Goal: Transaction & Acquisition: Purchase product/service

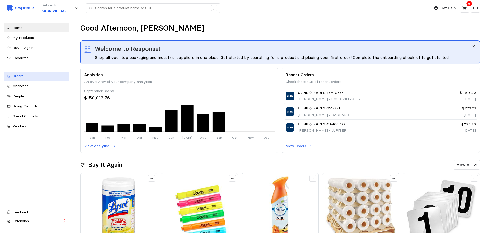
click at [18, 76] on div "Orders" at bounding box center [37, 76] width 48 height 6
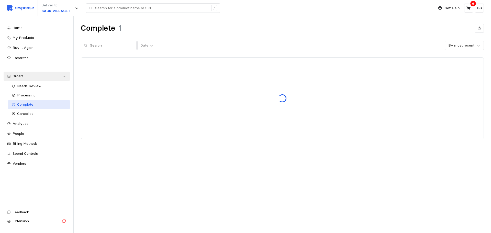
click at [30, 105] on span "Complete" at bounding box center [25, 104] width 16 height 5
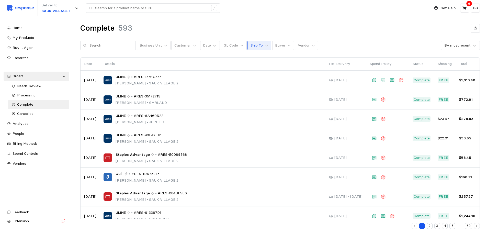
click at [254, 46] on p "Ship To" at bounding box center [257, 46] width 12 height 6
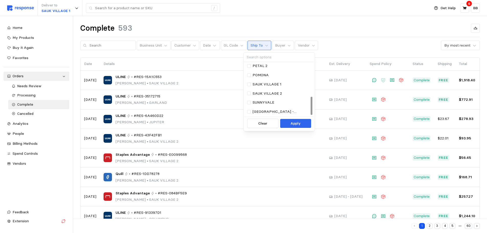
scroll to position [101, 0]
click at [270, 75] on p "SAUK VILLAGE 1" at bounding box center [267, 76] width 29 height 6
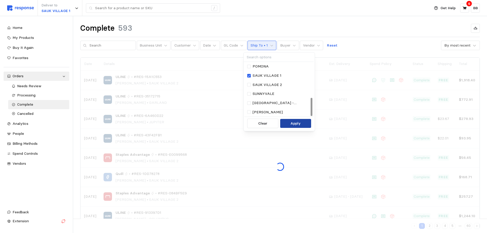
click at [294, 123] on p "Apply" at bounding box center [296, 124] width 10 height 6
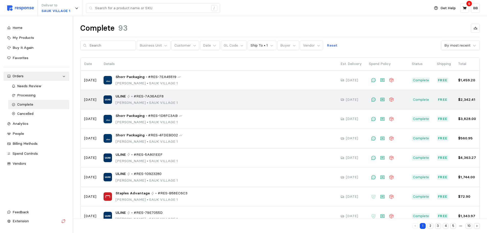
click at [133, 101] on p "[PERSON_NAME] • [GEOGRAPHIC_DATA] 1" at bounding box center [147, 103] width 62 height 6
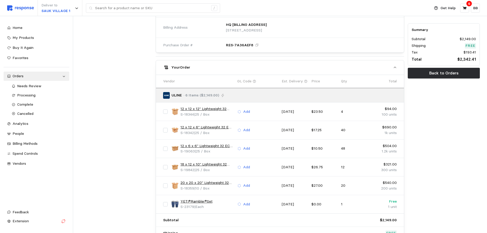
scroll to position [205, 0]
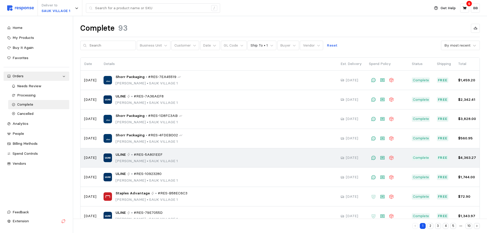
click at [148, 160] on p "[PERSON_NAME] • [GEOGRAPHIC_DATA] 1" at bounding box center [147, 161] width 62 height 6
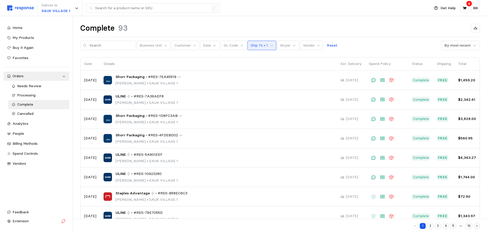
click at [264, 43] on button "Ship To • 1" at bounding box center [262, 46] width 29 height 10
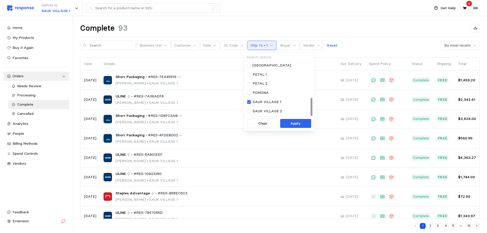
scroll to position [101, 0]
click at [250, 85] on div at bounding box center [249, 85] width 4 height 4
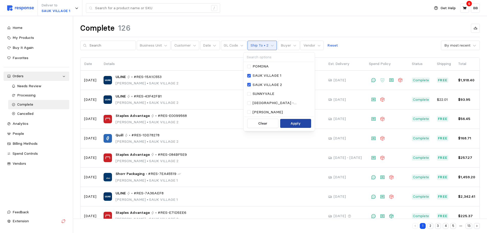
click at [294, 123] on p "Apply" at bounding box center [296, 124] width 10 height 6
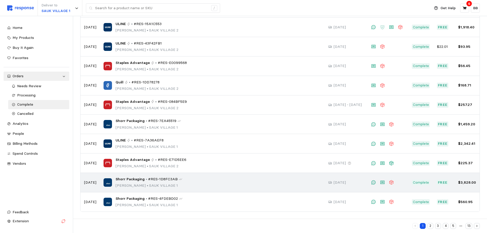
scroll to position [53, 0]
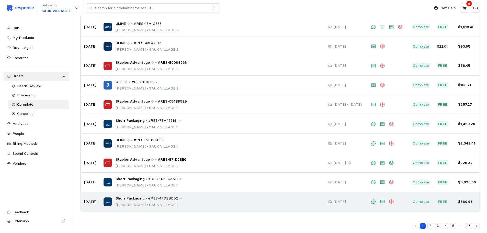
click at [192, 202] on div "Shorr Packaging • #RES-4FDEBD02 [PERSON_NAME] • [GEOGRAPHIC_DATA] 1" at bounding box center [213, 202] width 218 height 12
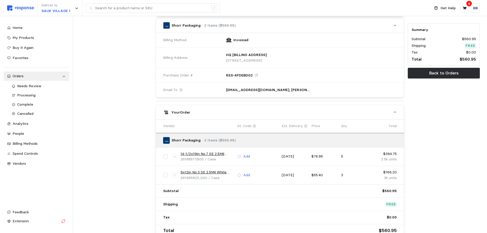
scroll to position [205, 0]
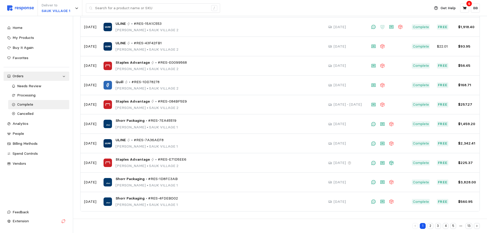
scroll to position [53, 0]
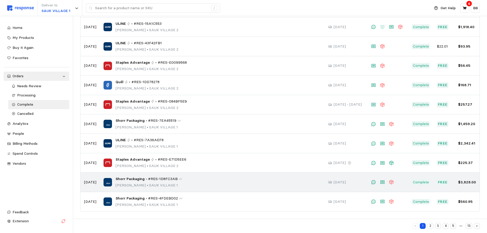
click at [150, 183] on p "[PERSON_NAME] • [GEOGRAPHIC_DATA] 1" at bounding box center [149, 186] width 67 height 6
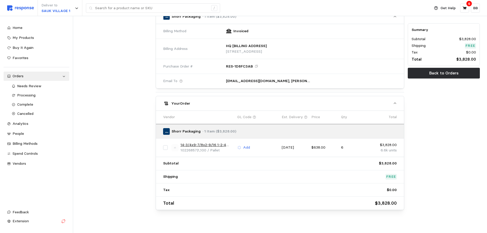
scroll to position [219, 0]
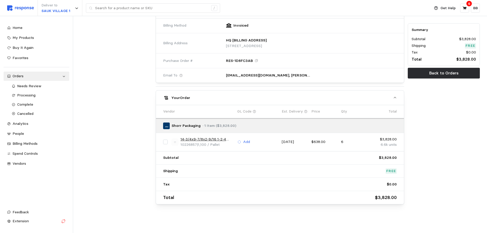
scroll to position [53, 0]
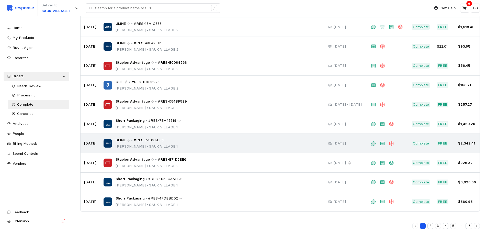
click at [133, 144] on div "ULINE • #RES-7A36AEF8 [PERSON_NAME] • [GEOGRAPHIC_DATA] 1" at bounding box center [147, 143] width 62 height 12
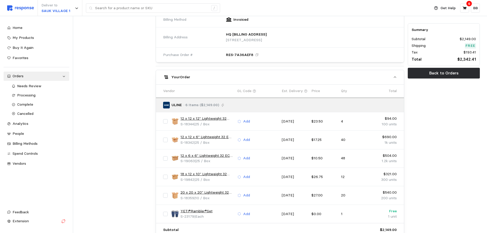
scroll to position [256, 0]
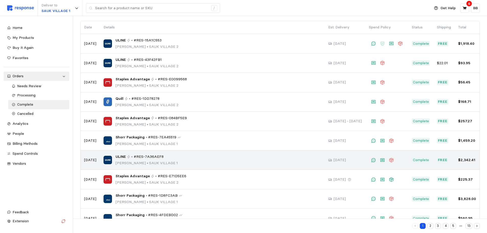
scroll to position [28, 0]
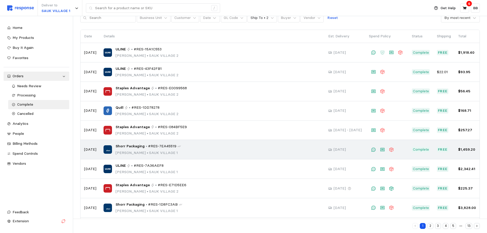
click at [139, 149] on span "Shorr Packaging" at bounding box center [130, 147] width 29 height 6
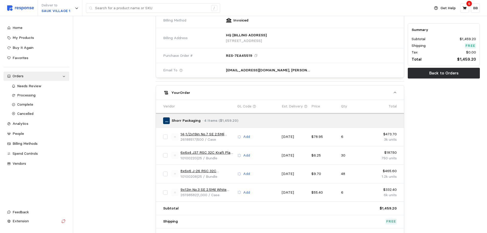
scroll to position [256, 0]
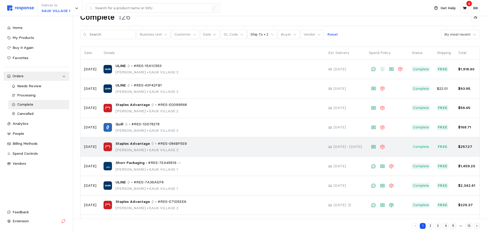
scroll to position [2, 0]
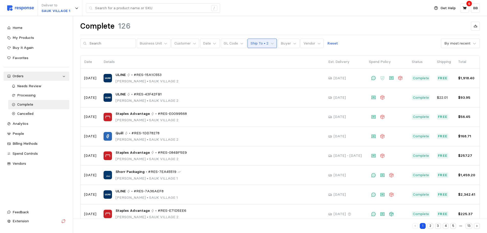
click at [265, 41] on button "Ship To • 2" at bounding box center [262, 44] width 29 height 10
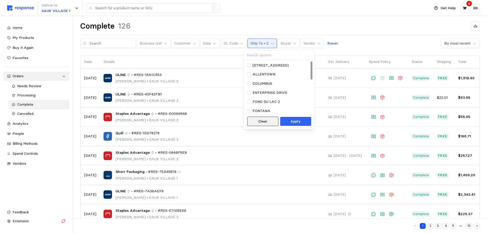
click at [265, 123] on p "Clear" at bounding box center [262, 122] width 9 height 6
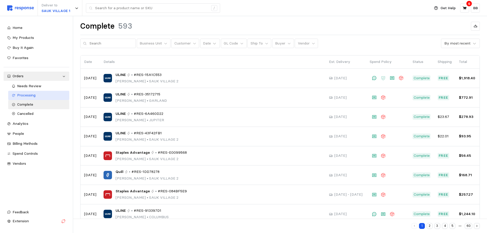
click at [38, 96] on div "Processing" at bounding box center [41, 96] width 49 height 6
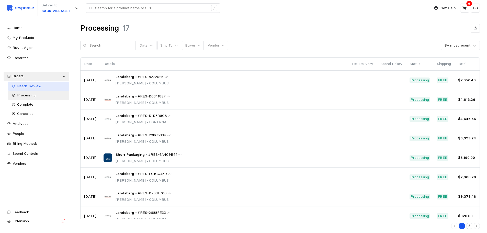
click at [39, 86] on span "Needs Review" at bounding box center [29, 86] width 24 height 5
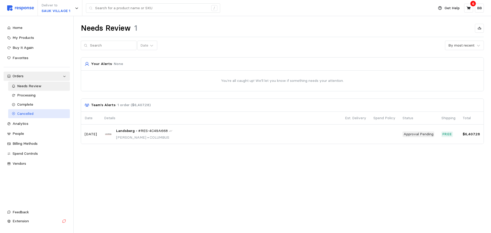
click at [40, 115] on div "Cancelled" at bounding box center [41, 114] width 49 height 6
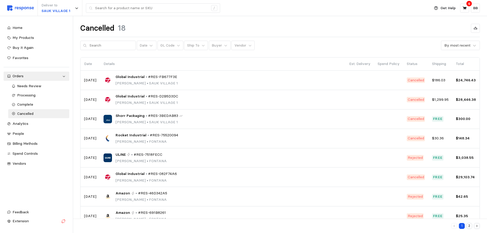
click at [189, 27] on div "Cancelled 18" at bounding box center [280, 28] width 400 height 10
click at [140, 27] on div "Cancelled 18" at bounding box center [280, 28] width 400 height 10
click at [292, 35] on div "Cancelled 18 Date GL Code Ship To Buyer Vendor By most recent" at bounding box center [280, 36] width 400 height 27
click at [31, 105] on span "Complete" at bounding box center [25, 104] width 16 height 5
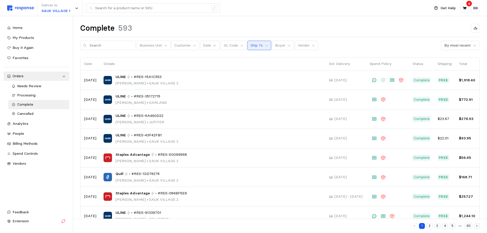
click at [265, 45] on button "Ship To" at bounding box center [260, 46] width 24 height 10
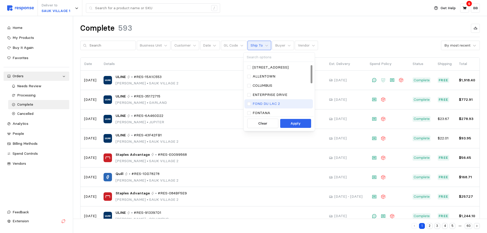
scroll to position [101, 0]
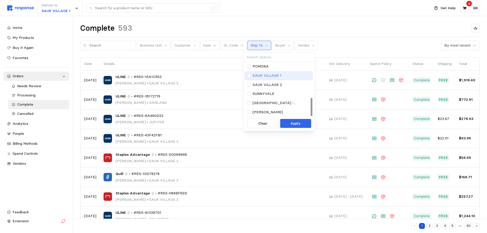
click at [270, 75] on p "SAUK VILLAGE 1" at bounding box center [267, 76] width 29 height 6
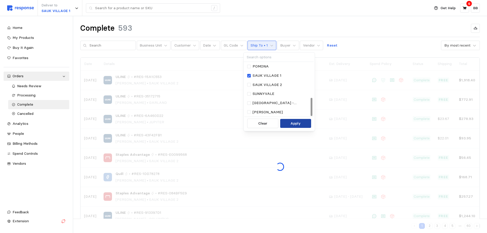
click at [288, 122] on button "Apply" at bounding box center [295, 123] width 31 height 9
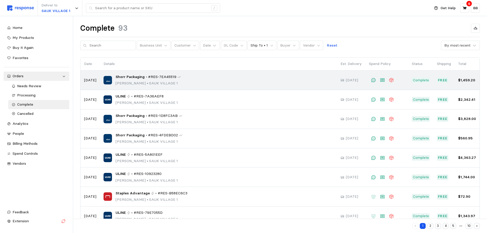
click at [202, 80] on div "Shorr Packaging • #RES-7EA45519 [PERSON_NAME] • [GEOGRAPHIC_DATA] 1" at bounding box center [219, 80] width 230 height 12
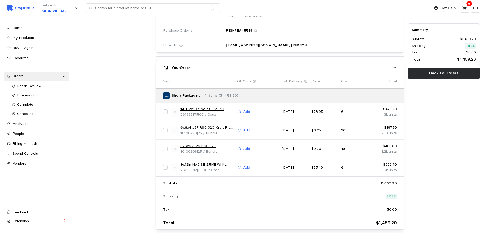
scroll to position [256, 0]
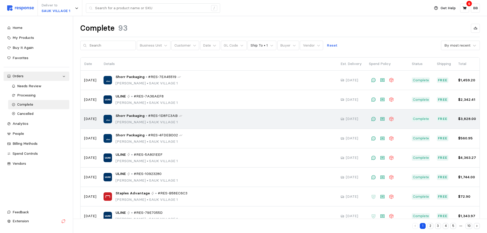
click at [168, 119] on p "[PERSON_NAME] • [GEOGRAPHIC_DATA] 1" at bounding box center [149, 122] width 67 height 6
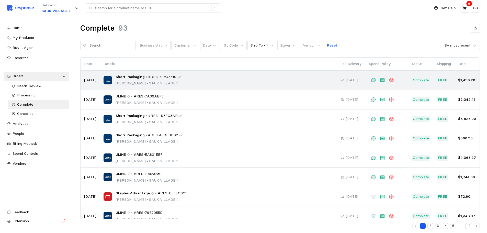
click at [133, 81] on p "[PERSON_NAME] • [GEOGRAPHIC_DATA] 1" at bounding box center [148, 84] width 65 height 6
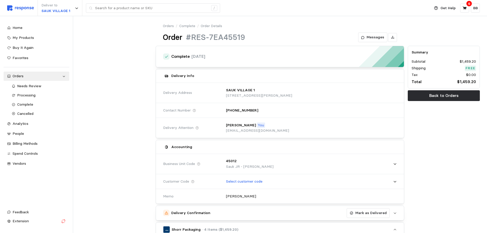
click at [122, 10] on input "text" at bounding box center [151, 8] width 113 height 9
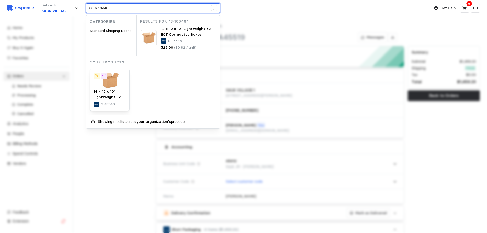
type input "s-18346"
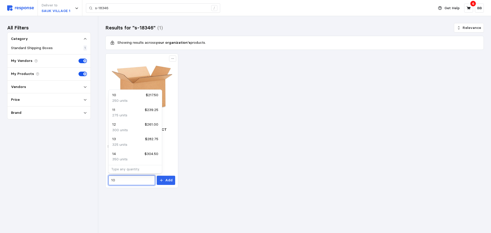
drag, startPoint x: 122, startPoint y: 181, endPoint x: 94, endPoint y: 178, distance: 28.1
click at [94, 178] on div "Deliver to SAUK VILLAGE 1 s-18346 / Get Help 6 BB s-18346 / Home My Products Bu…" at bounding box center [245, 116] width 491 height 233
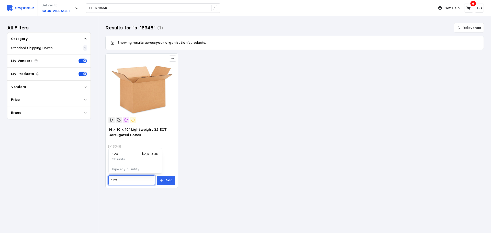
click at [130, 152] on div "120 $2,610.00" at bounding box center [135, 154] width 46 height 6
type input "120"
click at [169, 180] on p "Add" at bounding box center [168, 181] width 7 height 6
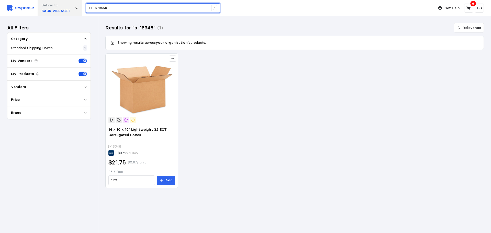
drag, startPoint x: 146, startPoint y: 6, endPoint x: 64, endPoint y: 2, distance: 82.0
click at [64, 2] on div "Deliver to [GEOGRAPHIC_DATA] 1 s-18346 /" at bounding box center [219, 8] width 424 height 16
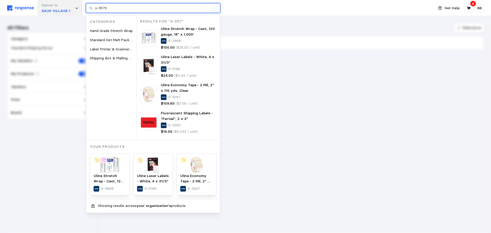
type input "s-3575"
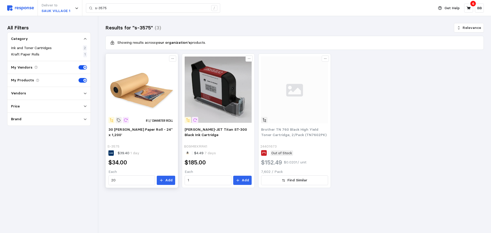
click at [138, 98] on img at bounding box center [141, 89] width 67 height 67
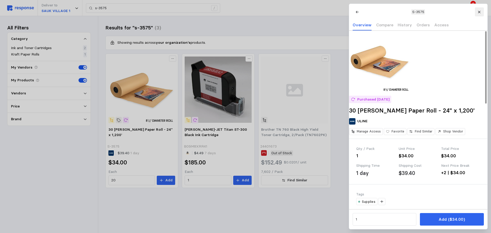
click at [480, 11] on icon at bounding box center [479, 12] width 2 height 2
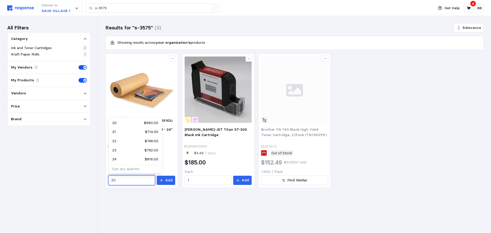
drag, startPoint x: 115, startPoint y: 180, endPoint x: 96, endPoint y: 181, distance: 18.7
click at [96, 181] on div "Deliver to SAUK VILLAGE 1 s-3575 / Get Help 6 BB s-3575 / Home My Products Buy …" at bounding box center [245, 116] width 491 height 233
type input "5"
click at [169, 177] on button "Add" at bounding box center [166, 180] width 18 height 9
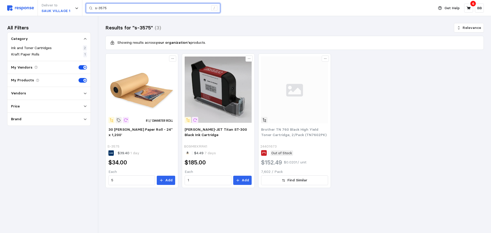
click at [115, 10] on input "s-3575" at bounding box center [151, 8] width 113 height 9
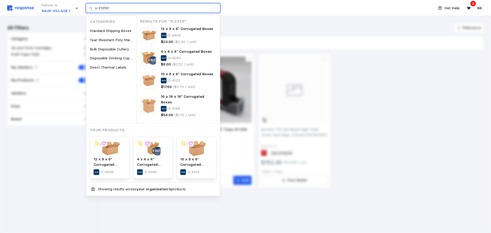
type input "s-23292"
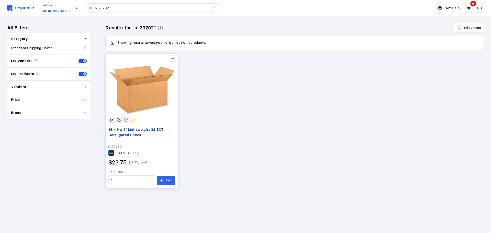
click at [127, 133] on span "14 x 6 x 8" Lightweight 32 ECT Corrugated Boxes" at bounding box center [135, 132] width 55 height 10
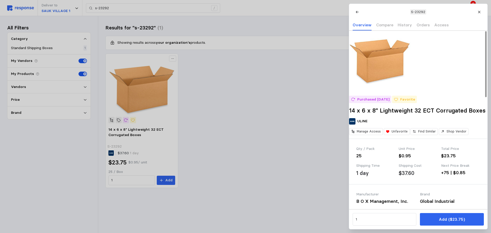
click at [170, 138] on div at bounding box center [245, 116] width 491 height 233
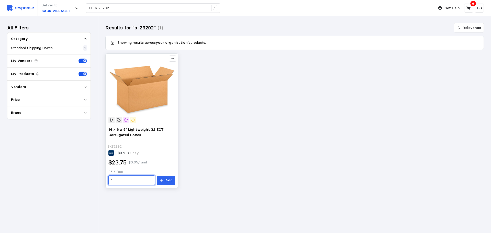
click at [134, 182] on input "1" at bounding box center [131, 180] width 41 height 9
click at [123, 158] on p "2.5k units" at bounding box center [120, 160] width 16 height 6
type input "100"
click at [169, 181] on p "Add" at bounding box center [168, 181] width 7 height 6
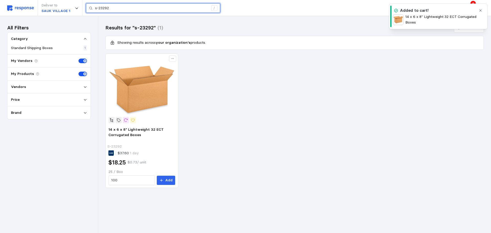
click at [119, 10] on input "s-23292" at bounding box center [151, 8] width 113 height 9
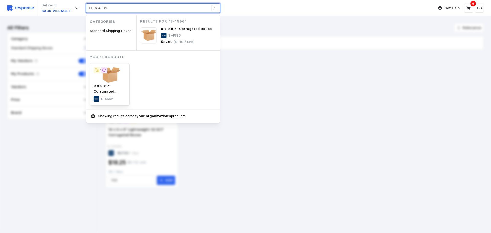
type input "s-4596"
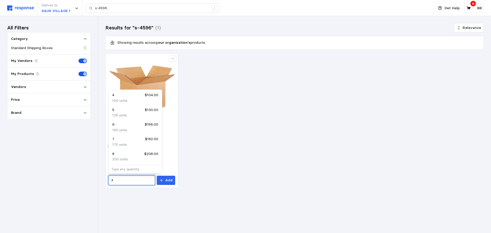
drag, startPoint x: 124, startPoint y: 178, endPoint x: 96, endPoint y: 180, distance: 28.4
click at [96, 180] on div "Deliver to SAUK VILLAGE 1 s-4596 / Get Help 6 BB s-4596 / Home My Products Buy …" at bounding box center [245, 116] width 491 height 233
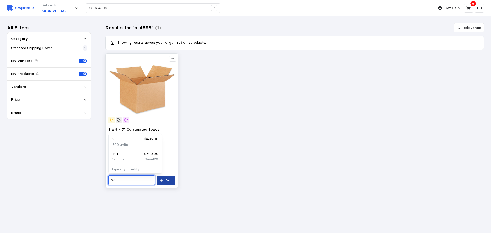
type input "20"
click at [173, 180] on button "Add" at bounding box center [166, 180] width 18 height 9
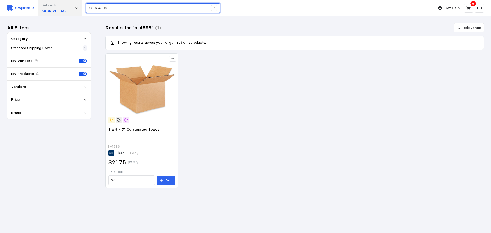
drag, startPoint x: 129, startPoint y: 8, endPoint x: 56, endPoint y: 7, distance: 72.9
click at [56, 7] on div "Deliver to [GEOGRAPHIC_DATA] 1 s-4596 /" at bounding box center [219, 8] width 424 height 16
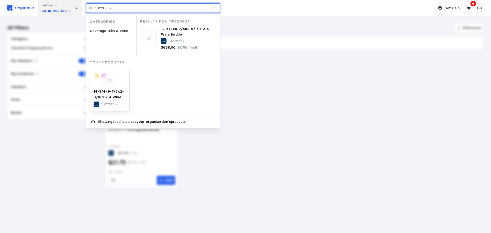
type input "10226857"
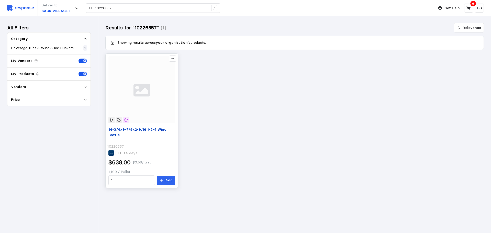
click at [142, 127] on p "14-3/4x9-7/8x2-9/16 1-2-4 Wine Bottle" at bounding box center [141, 135] width 67 height 16
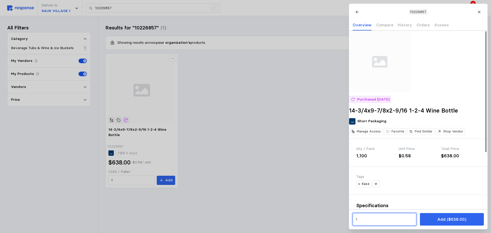
click at [371, 220] on input "1" at bounding box center [385, 219] width 58 height 9
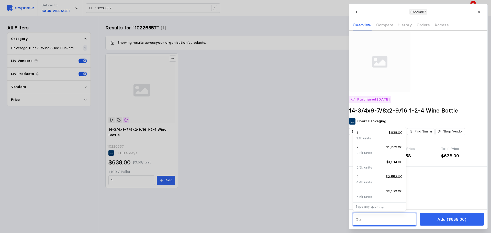
type input "6"
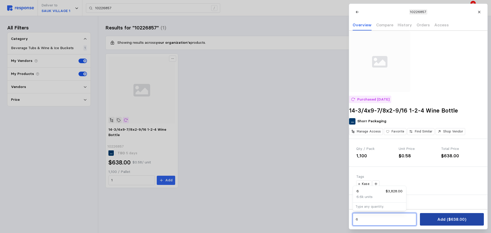
type input "6"
click at [455, 220] on p "Add ($638.00)" at bounding box center [451, 219] width 29 height 6
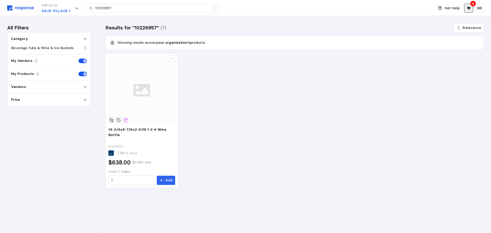
click at [469, 10] on button at bounding box center [468, 8] width 9 height 9
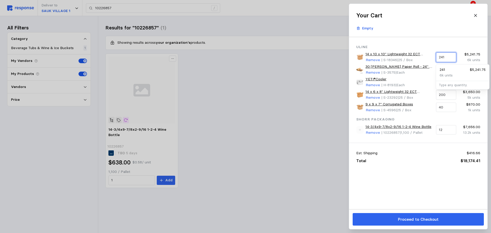
drag, startPoint x: 451, startPoint y: 53, endPoint x: 427, endPoint y: 54, distance: 23.3
click at [427, 54] on div "14 x 10 x 10" Lightweight 32 ECT Corrugated Boxes Remove | S-18346 | 25 / Box 2…" at bounding box center [419, 57] width 128 height 15
click at [452, 75] on p "3k units" at bounding box center [446, 76] width 13 height 6
type input "120"
drag, startPoint x: 447, startPoint y: 70, endPoint x: 422, endPoint y: 70, distance: 25.1
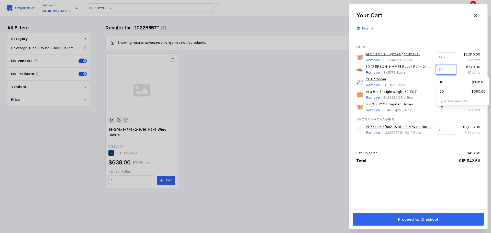
click at [422, 70] on div "30 [PERSON_NAME] Paper Roll - 24" x 1,200' Remove | S-3575 | Each 10 $340.00 10…" at bounding box center [419, 69] width 128 height 15
click at [444, 80] on div "5 $170.00" at bounding box center [463, 83] width 46 height 6
type input "5"
drag, startPoint x: 449, startPoint y: 95, endPoint x: 423, endPoint y: 94, distance: 26.1
click at [423, 94] on div "14 x 6 x 8" Lightweight 32 ECT Corrugated Boxes Remove | S-23292 | 25 / Box 200…" at bounding box center [419, 94] width 128 height 15
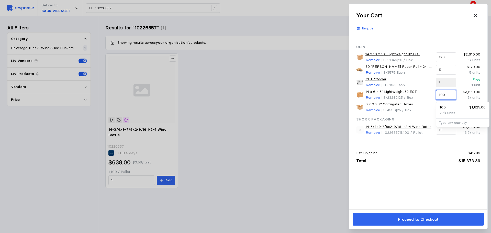
click at [449, 112] on p "2.5k units" at bounding box center [448, 113] width 16 height 6
type input "100"
drag, startPoint x: 447, startPoint y: 107, endPoint x: 409, endPoint y: 105, distance: 37.9
click at [409, 105] on div "9 x 9 x 7" Corrugated Boxes Remove | S-4596 | 25 / Box 40 $870.00 1k units" at bounding box center [419, 107] width 128 height 15
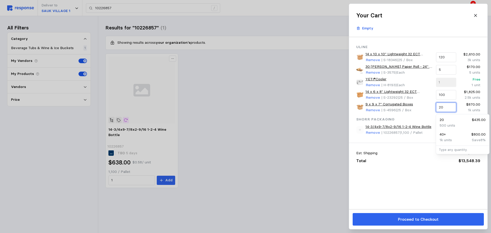
click at [448, 124] on p "500 units" at bounding box center [448, 126] width 16 height 6
type input "20"
drag, startPoint x: 447, startPoint y: 132, endPoint x: 416, endPoint y: 133, distance: 31.2
click at [416, 133] on div "14-3/4x9-7/8x2-9/16 1-2-4 Wine Bottle Remove | 10226857 | 1,100 / Pallet 12 $7,…" at bounding box center [419, 129] width 128 height 15
click at [454, 144] on div "6 $3,828.00" at bounding box center [463, 143] width 46 height 6
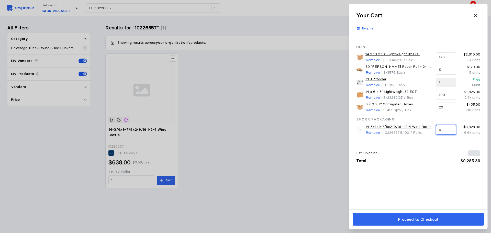
type input "6"
click at [407, 172] on div "Uline 14 x 10 x 10" Lightweight 32 ECT Corrugated Boxes Remove | S-18346 | 25 /…" at bounding box center [418, 123] width 138 height 172
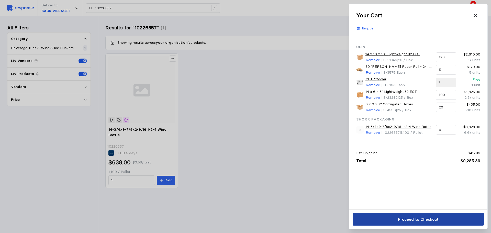
click at [421, 218] on p "Proceed to Checkout" at bounding box center [418, 219] width 41 height 6
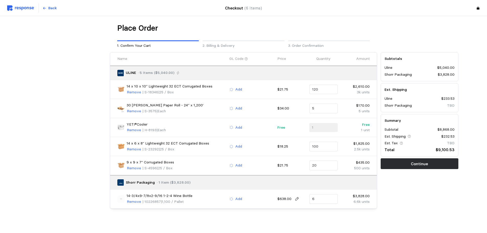
scroll to position [4, 0]
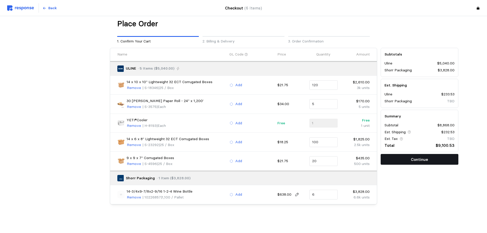
click at [414, 158] on p "Continue" at bounding box center [419, 159] width 17 height 6
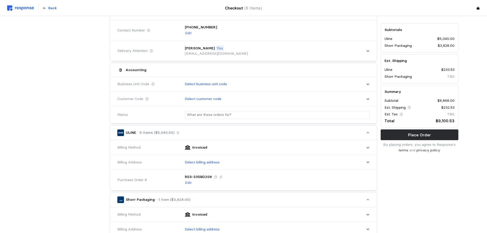
scroll to position [81, 0]
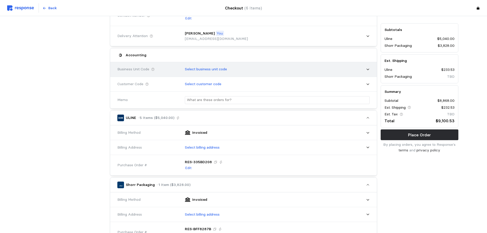
click at [199, 70] on p "Select business unit code" at bounding box center [206, 70] width 42 height 6
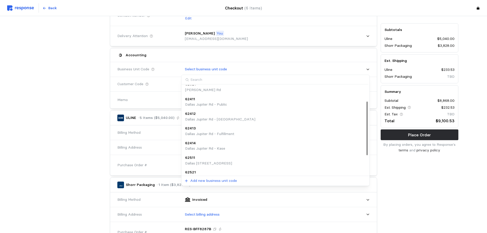
scroll to position [57, 0]
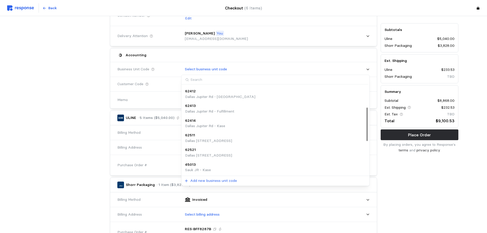
click at [205, 166] on div "45013" at bounding box center [198, 165] width 26 height 6
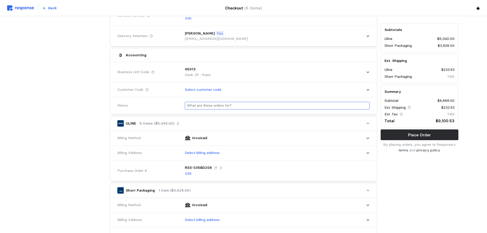
click at [212, 102] on div at bounding box center [277, 106] width 185 height 8
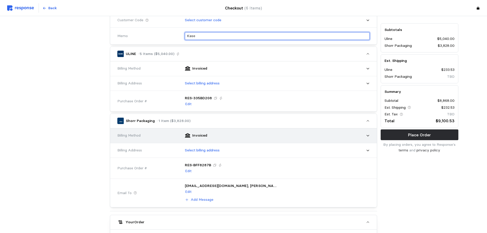
scroll to position [158, 0]
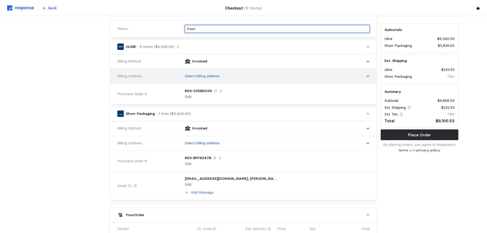
type input "Kase"
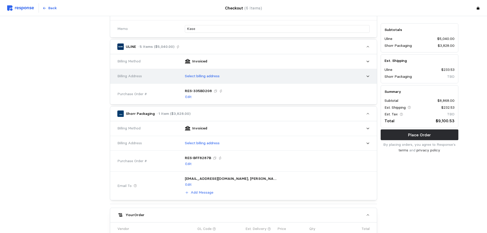
click at [205, 80] on div "Select billing address" at bounding box center [275, 76] width 189 height 13
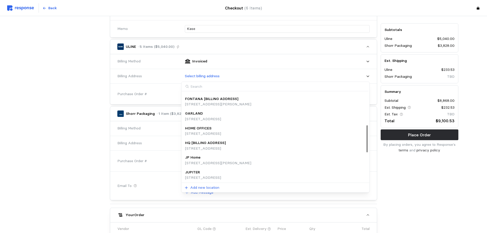
scroll to position [108, 0]
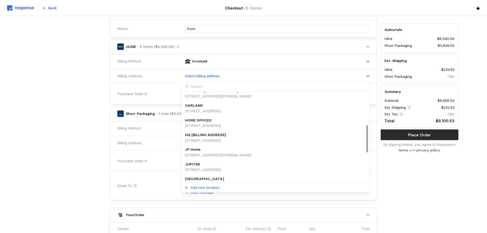
click at [209, 137] on p "HQ [BILLING ADDRESS]" at bounding box center [205, 135] width 41 height 6
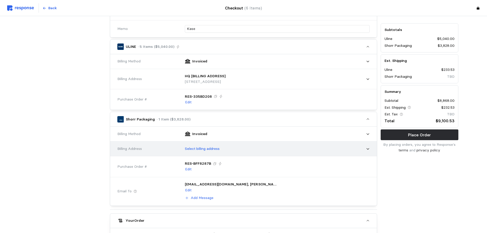
click at [211, 152] on div "Select billing address" at bounding box center [275, 148] width 189 height 13
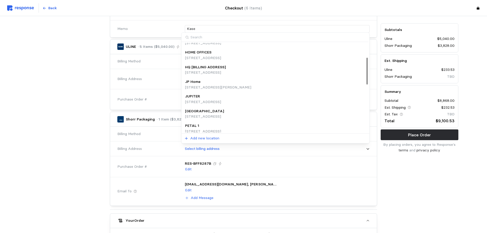
scroll to position [128, 0]
click at [212, 70] on p "[STREET_ADDRESS]" at bounding box center [205, 72] width 41 height 6
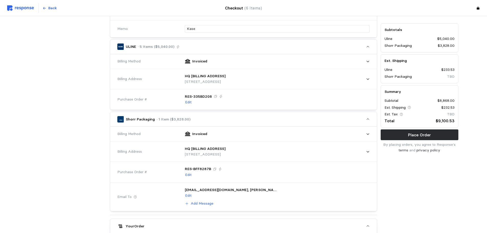
click at [80, 135] on div at bounding box center [67, 176] width 81 height 566
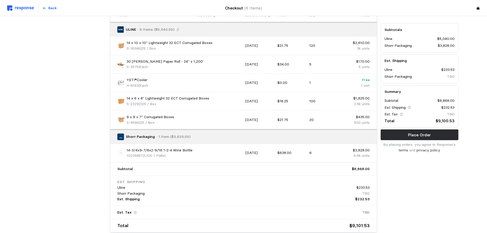
scroll to position [411, 0]
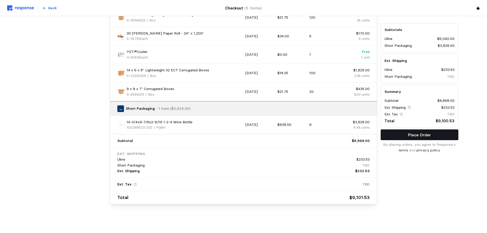
click at [411, 134] on p "Place Order" at bounding box center [419, 135] width 23 height 6
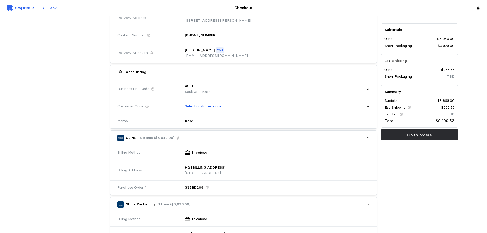
scroll to position [0, 0]
